Goal: Use online tool/utility: Utilize a website feature to perform a specific function

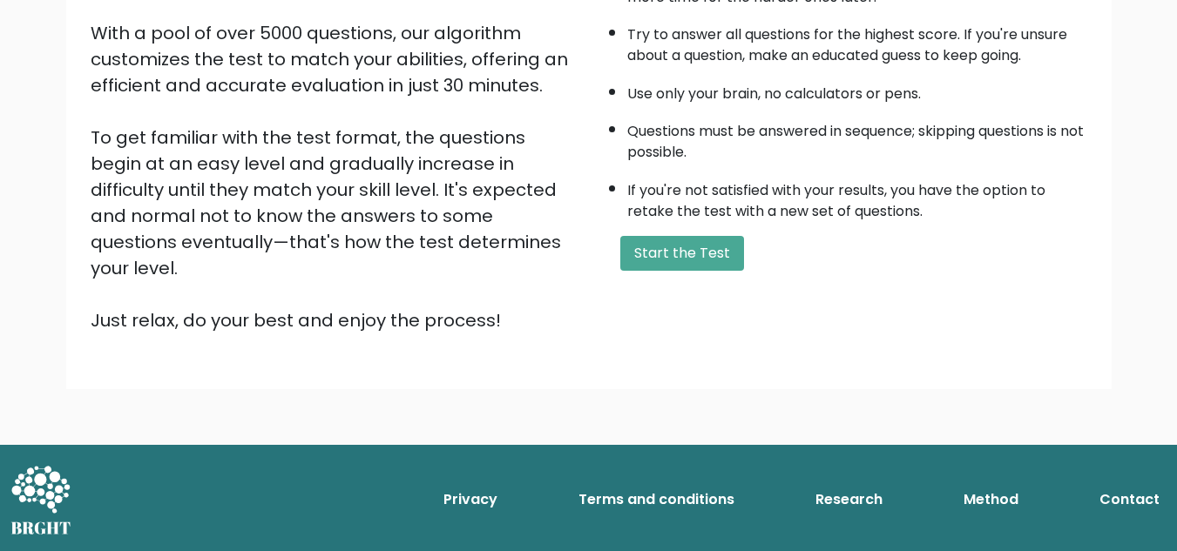
scroll to position [409, 0]
click at [620, 236] on button "Start the Test" at bounding box center [682, 253] width 124 height 35
click at [620, 271] on button "Start the Test" at bounding box center [682, 253] width 124 height 35
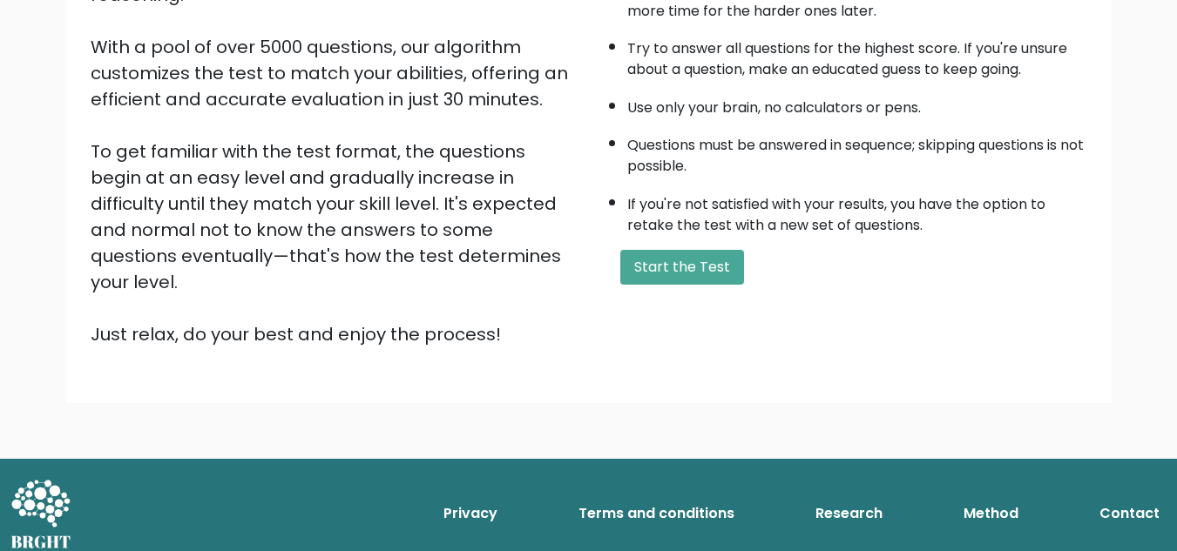
scroll to position [299, 0]
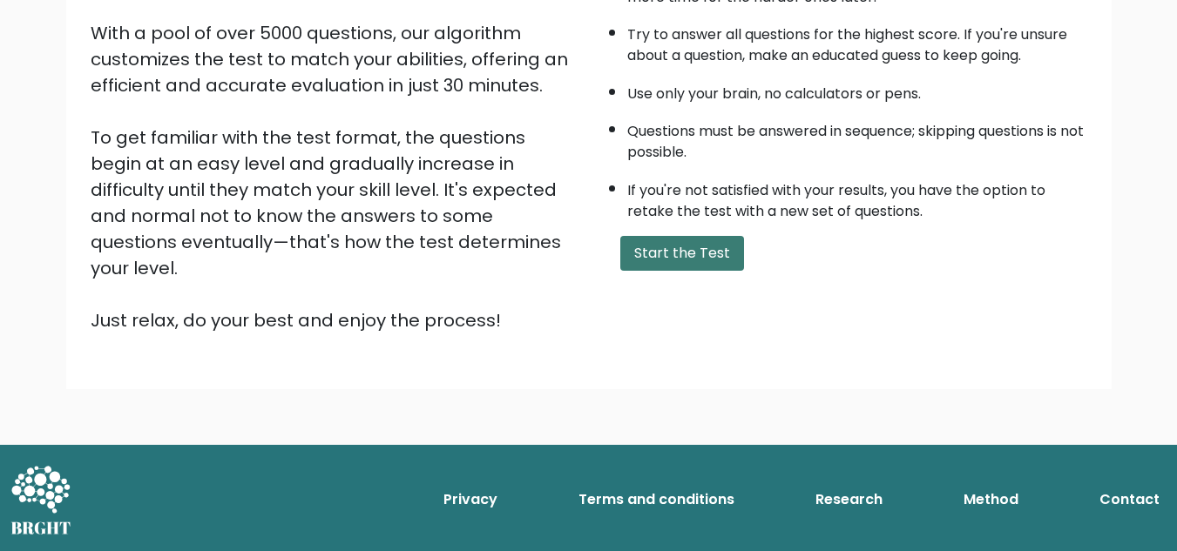
click at [620, 271] on button "Start the Test" at bounding box center [682, 253] width 124 height 35
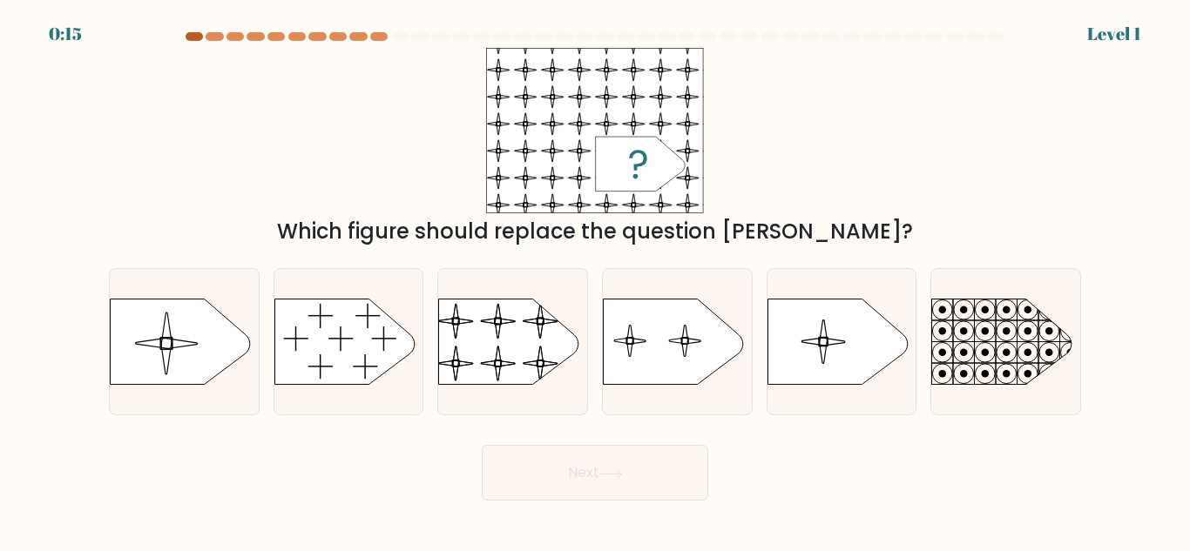
click at [189, 35] on div at bounding box center [194, 36] width 17 height 9
